Goal: Task Accomplishment & Management: Use online tool/utility

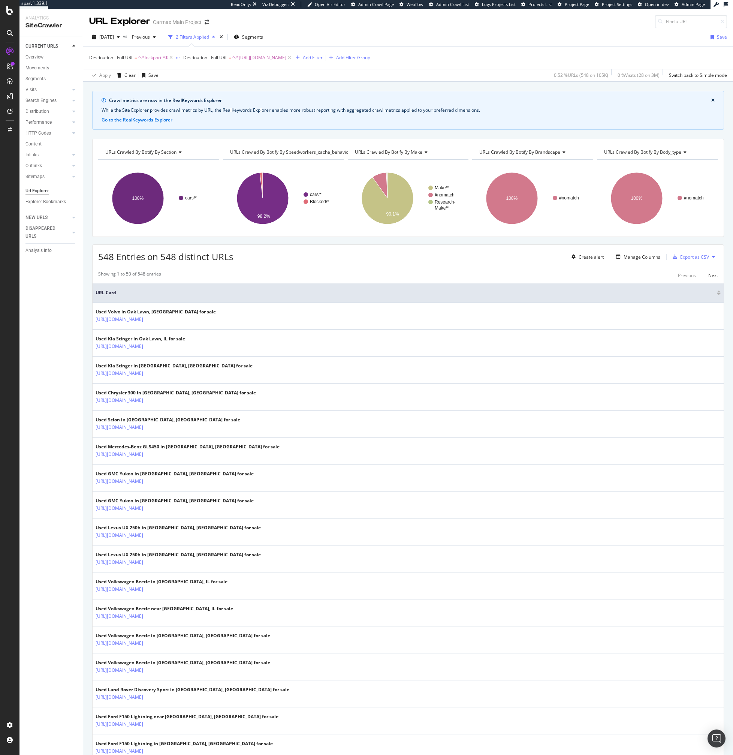
scroll to position [446, 0]
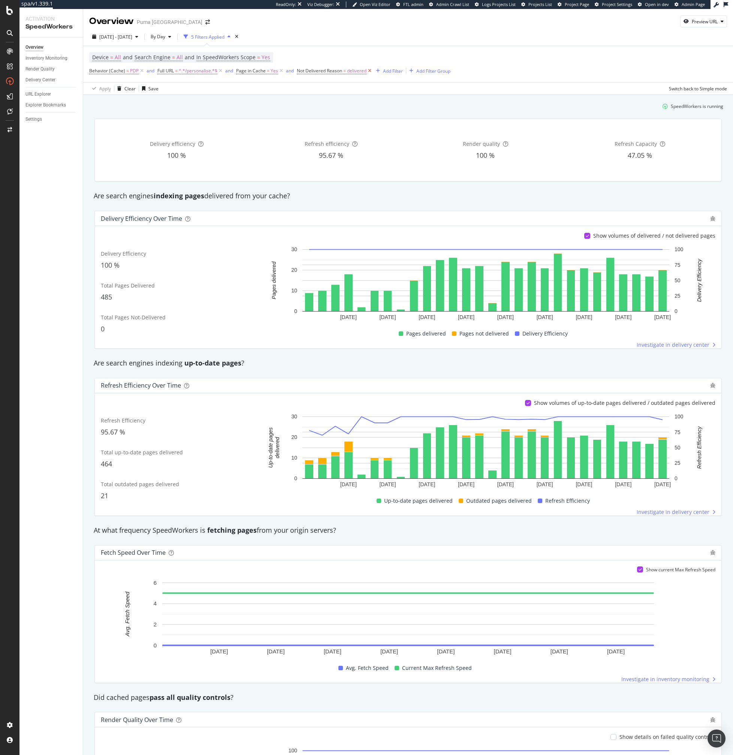
click at [368, 71] on icon at bounding box center [370, 70] width 6 height 7
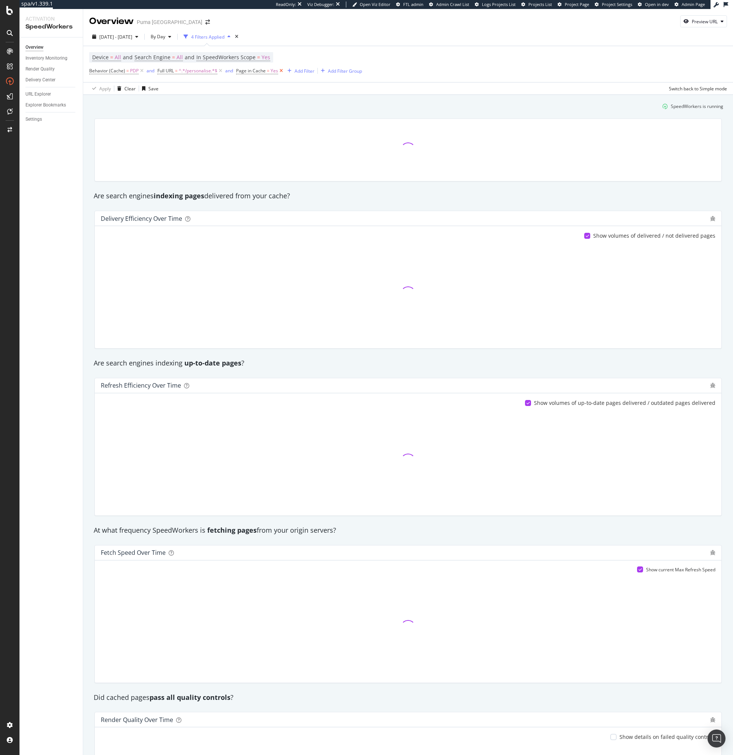
click at [283, 71] on icon at bounding box center [281, 70] width 6 height 7
click at [328, 71] on div "Add Filter Group" at bounding box center [345, 71] width 34 height 6
click at [320, 94] on div "Device = All and Search Engine = All and In SpeedWorkers Scope = Yes Behavior (…" at bounding box center [408, 70] width 638 height 48
click at [130, 36] on span "2025 Sep. 12th - Oct. 9th" at bounding box center [115, 37] width 33 height 6
click at [345, 48] on div "Device = All and Search Engine = All and In SpeedWorkers Scope = Yes Behavior (…" at bounding box center [408, 64] width 638 height 36
